Goal: Task Accomplishment & Management: Manage account settings

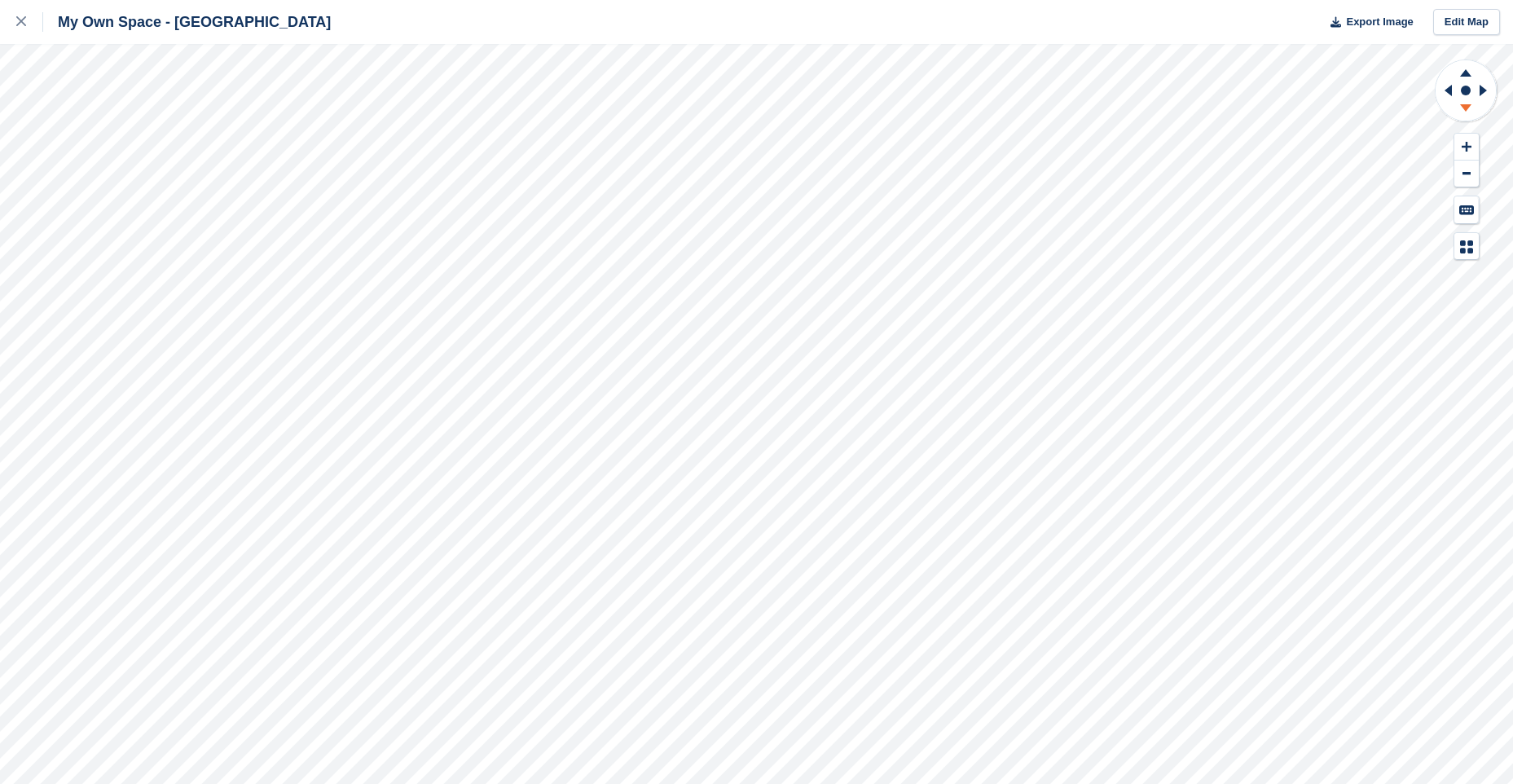
click at [1462, 103] on icon at bounding box center [1465, 109] width 43 height 20
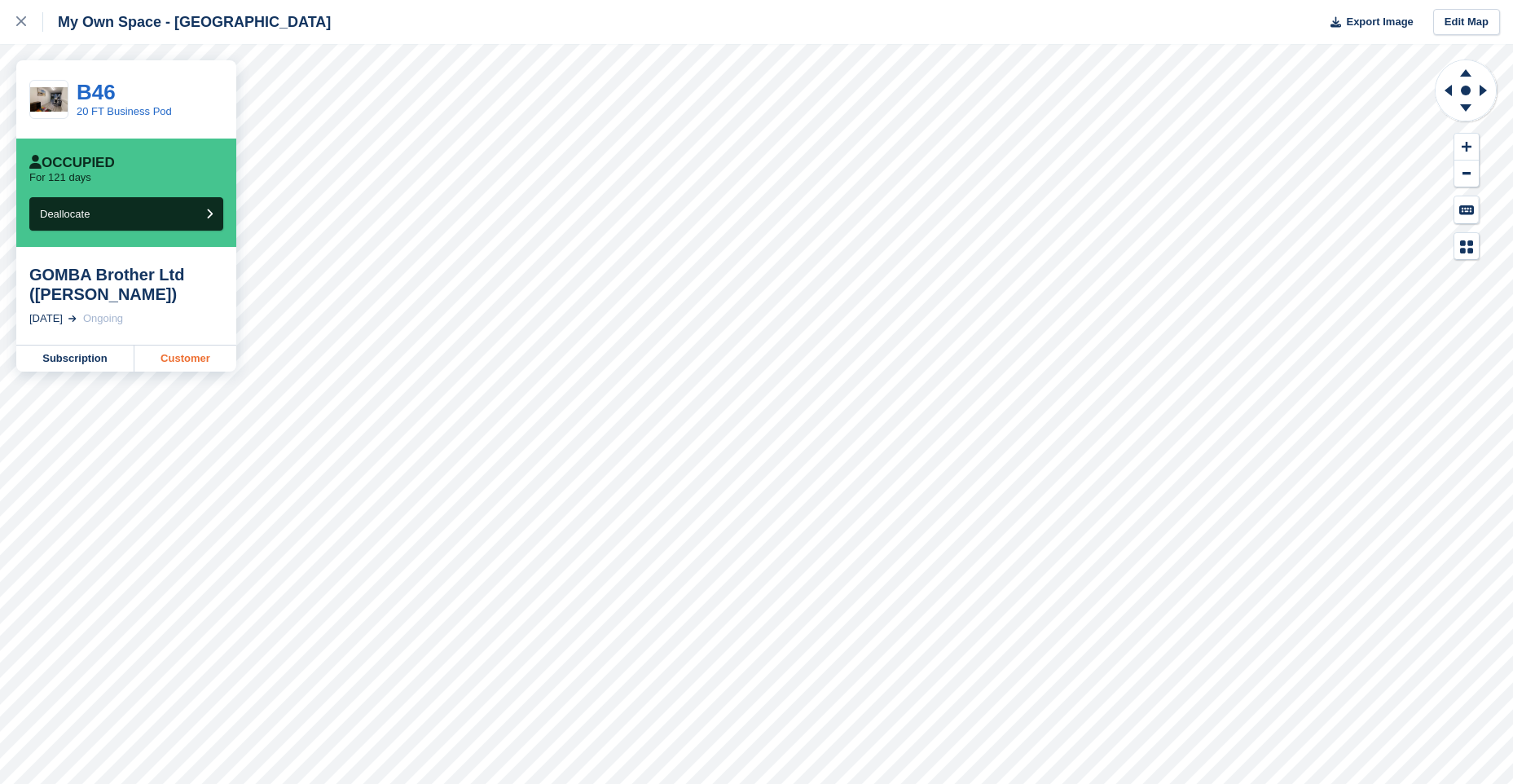
click at [181, 356] on link "Customer" at bounding box center [185, 358] width 102 height 26
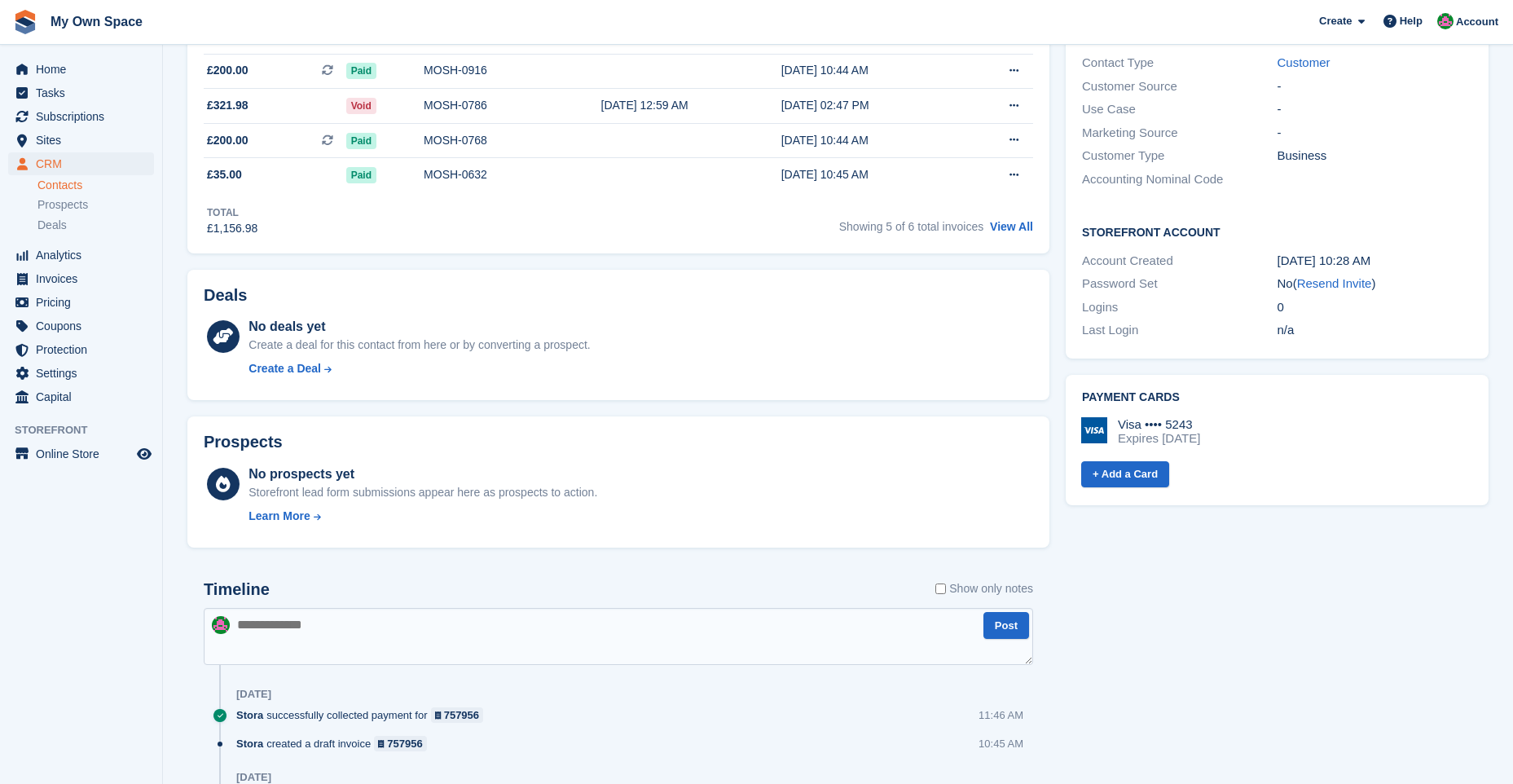
scroll to position [407, 0]
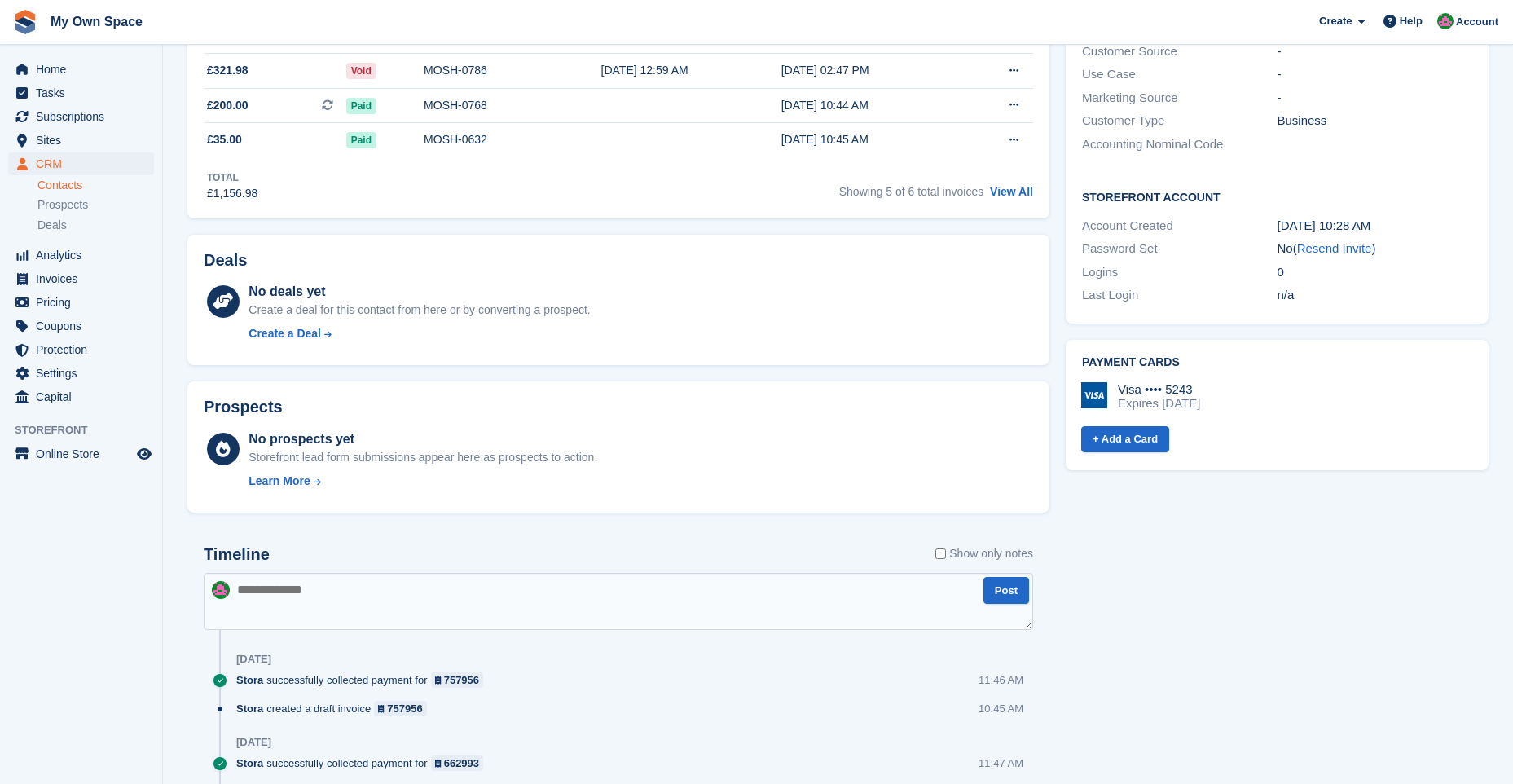
click at [252, 594] on textarea at bounding box center [619, 601] width 830 height 57
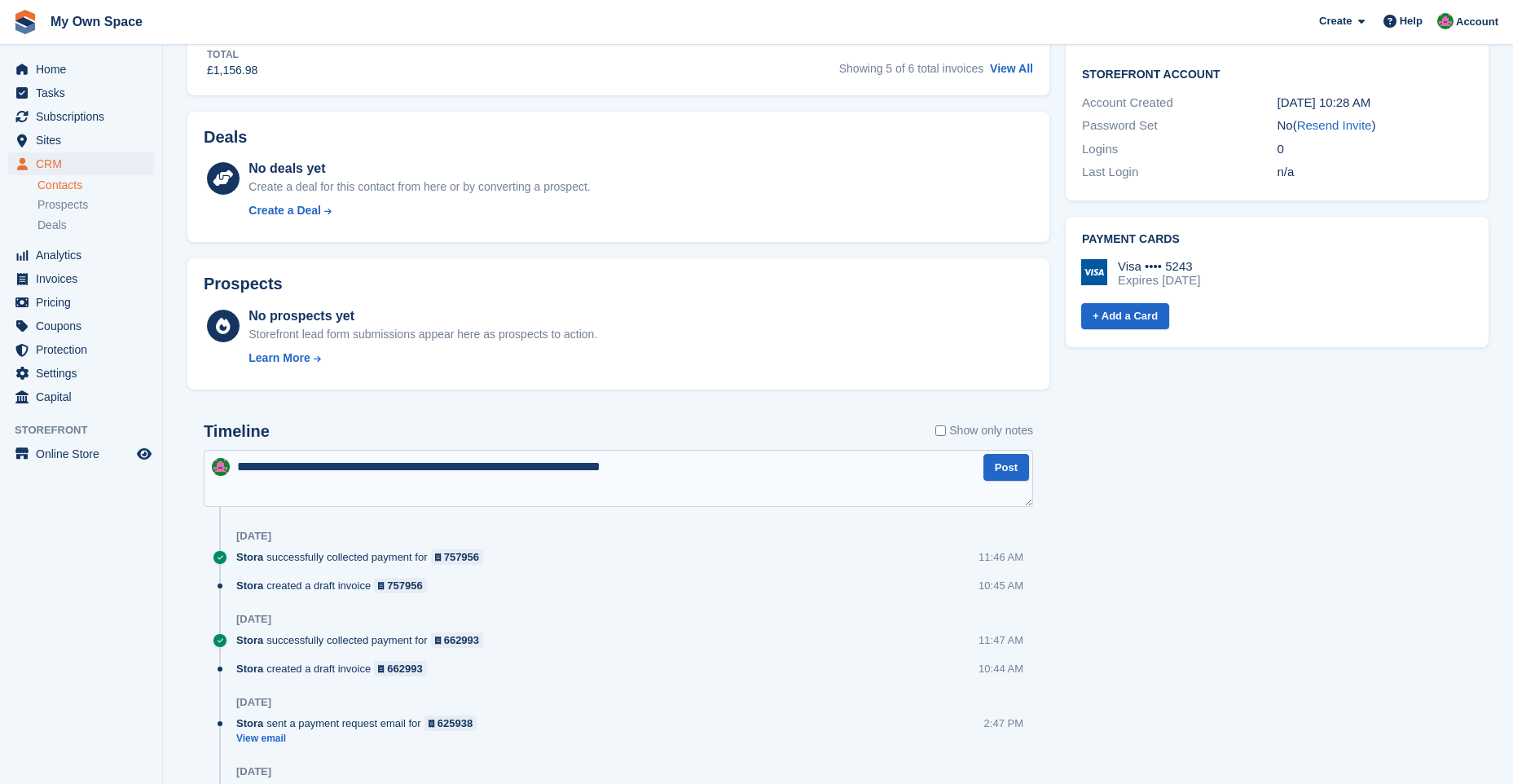
scroll to position [571, 0]
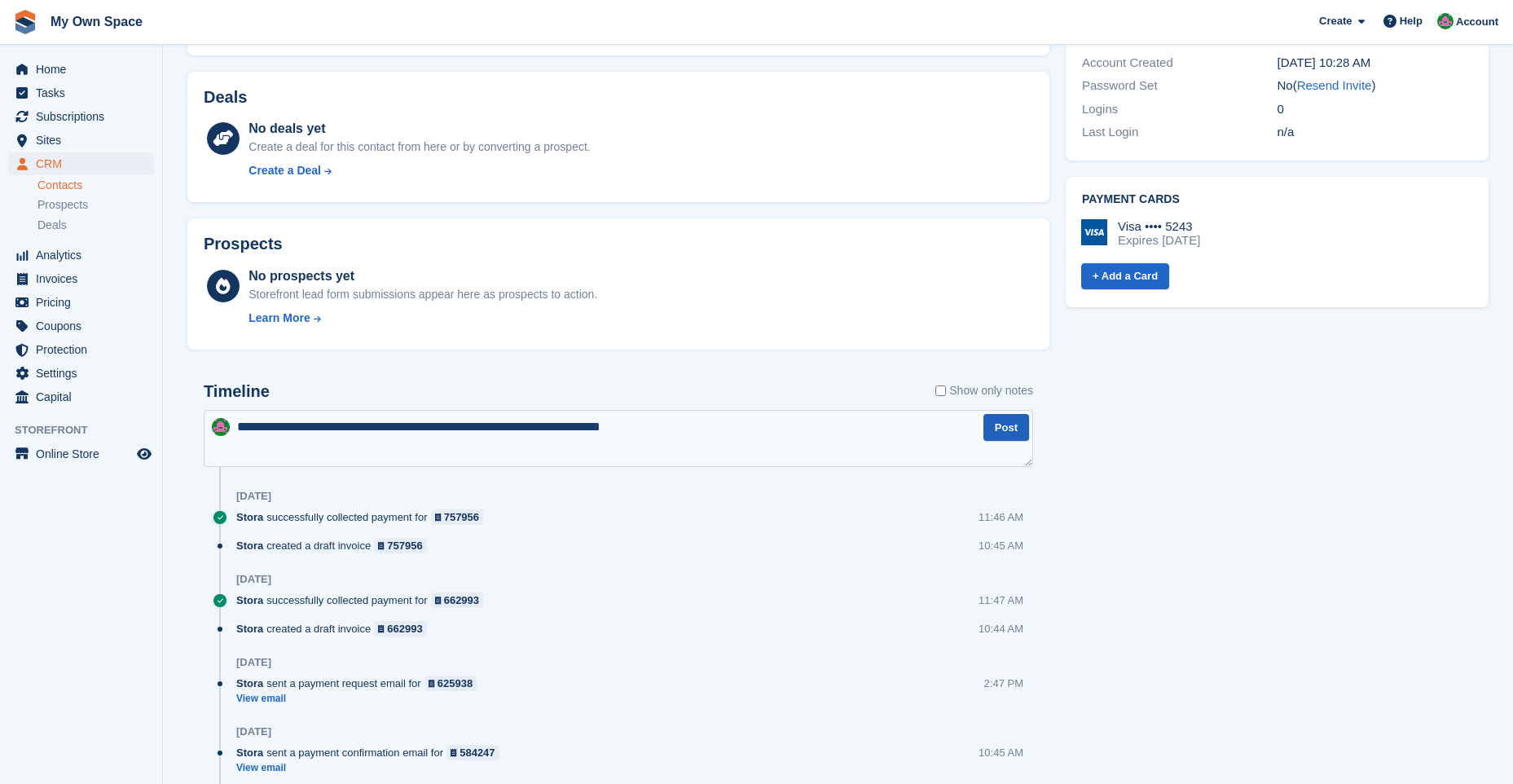
type textarea "**********"
click at [1003, 423] on button "Post" at bounding box center [1007, 427] width 46 height 27
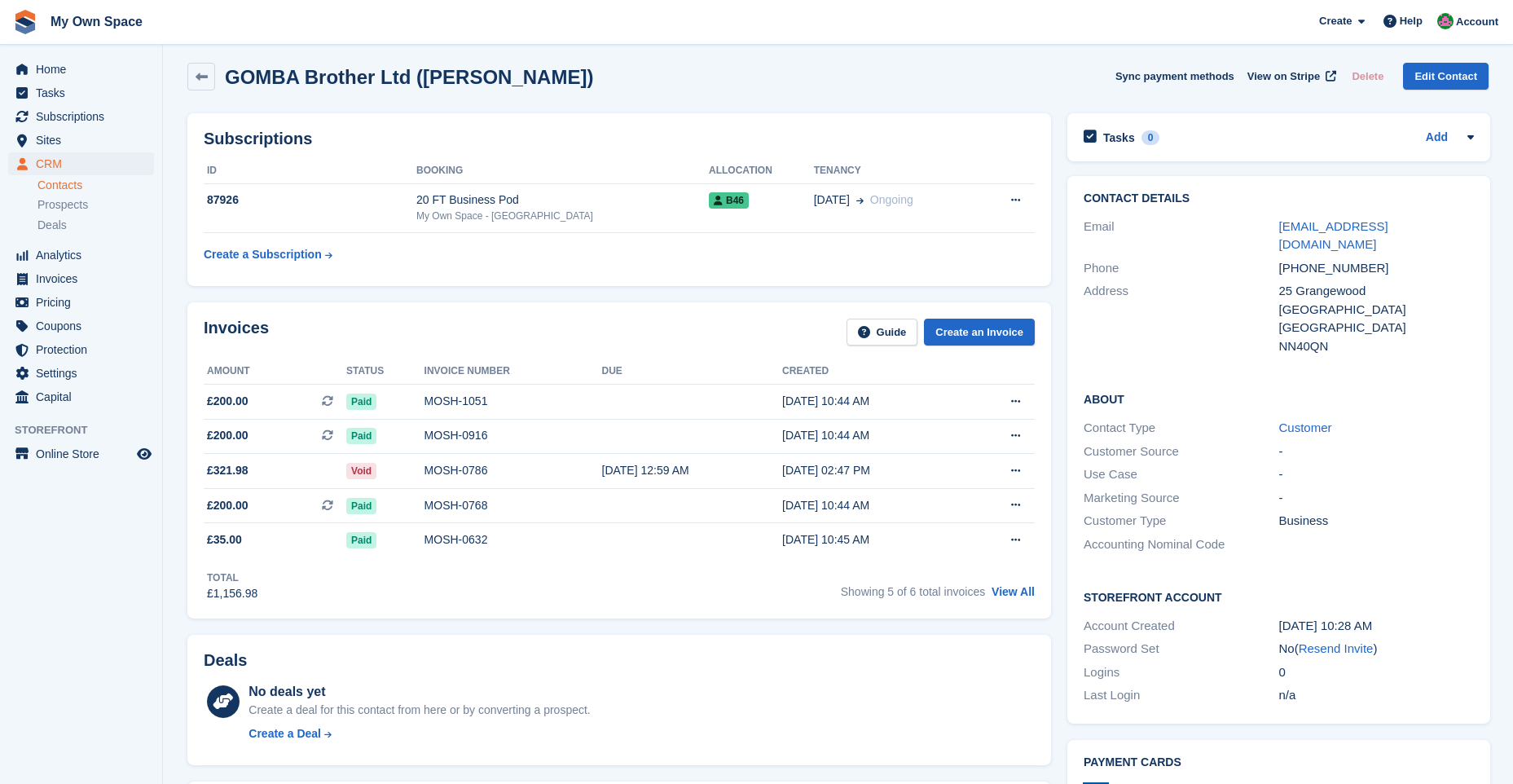
scroll to position [0, 0]
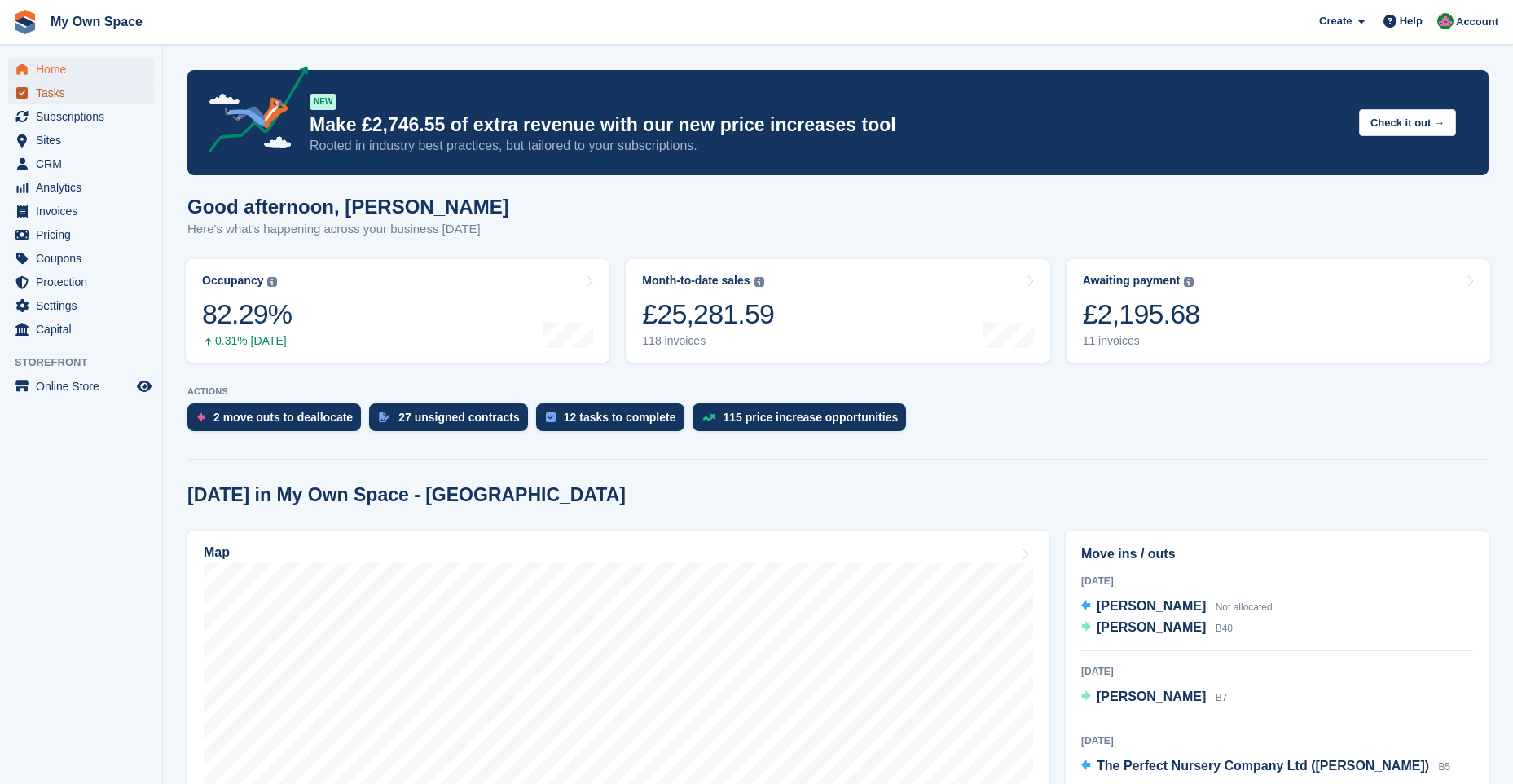
click at [63, 91] on span "Tasks" at bounding box center [85, 93] width 98 height 23
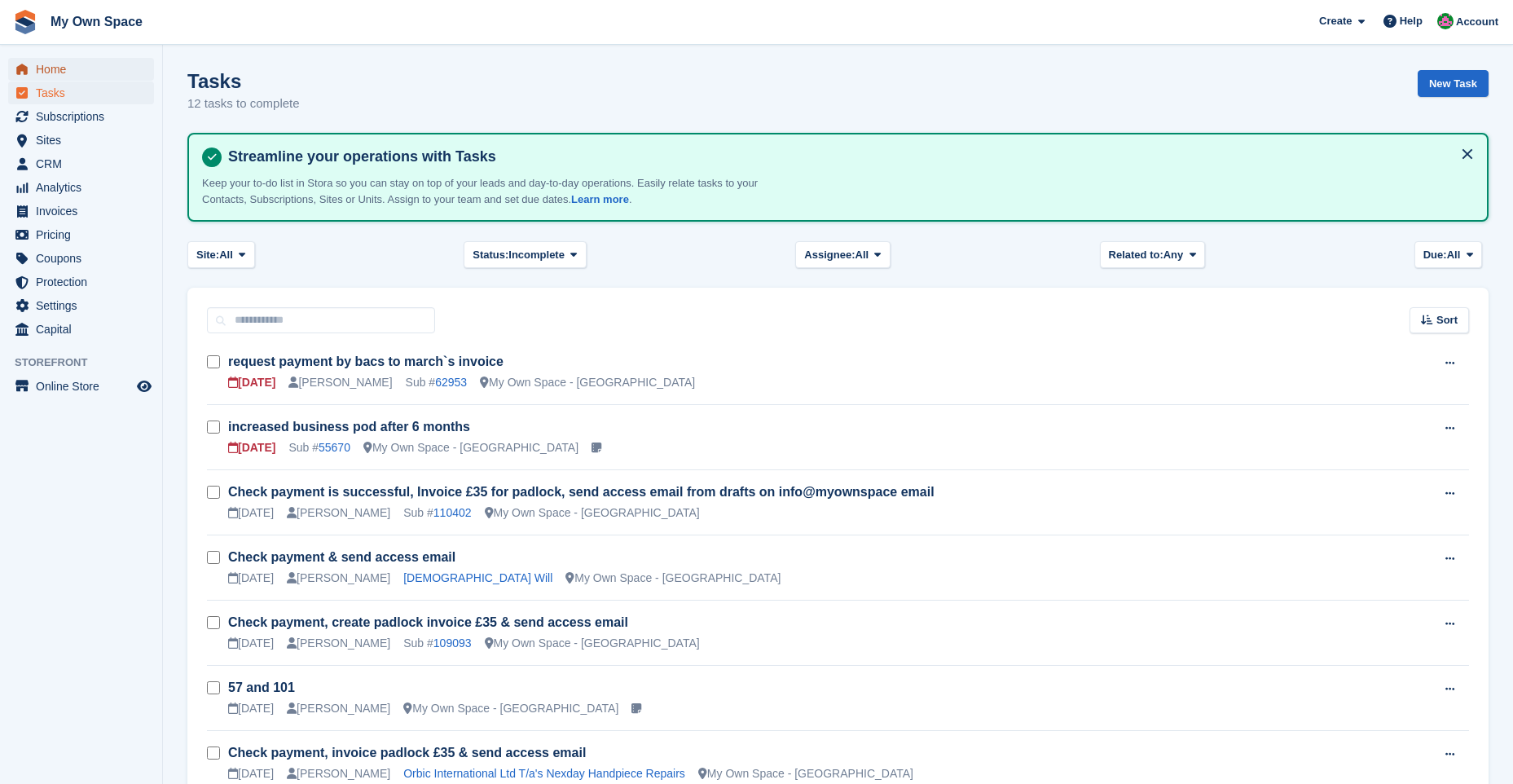
click at [54, 66] on span "Home" at bounding box center [85, 69] width 98 height 23
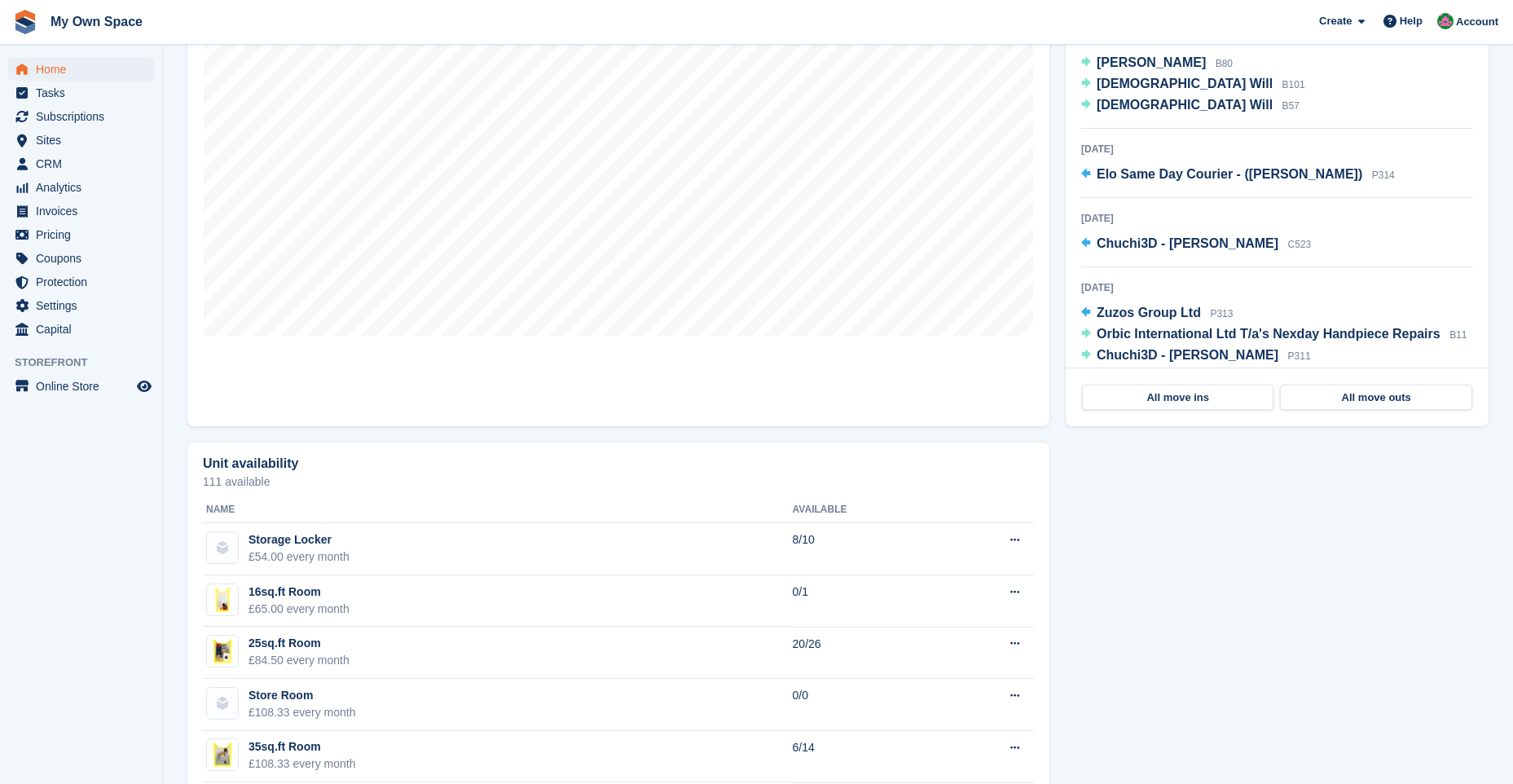
scroll to position [325, 0]
